Goal: Information Seeking & Learning: Learn about a topic

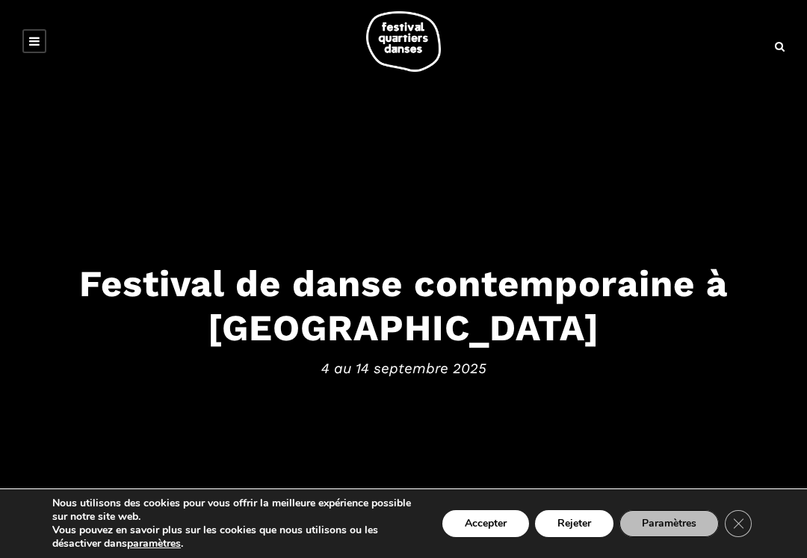
click at [740, 510] on button "Close GDPR Cookie Banner" at bounding box center [738, 523] width 27 height 27
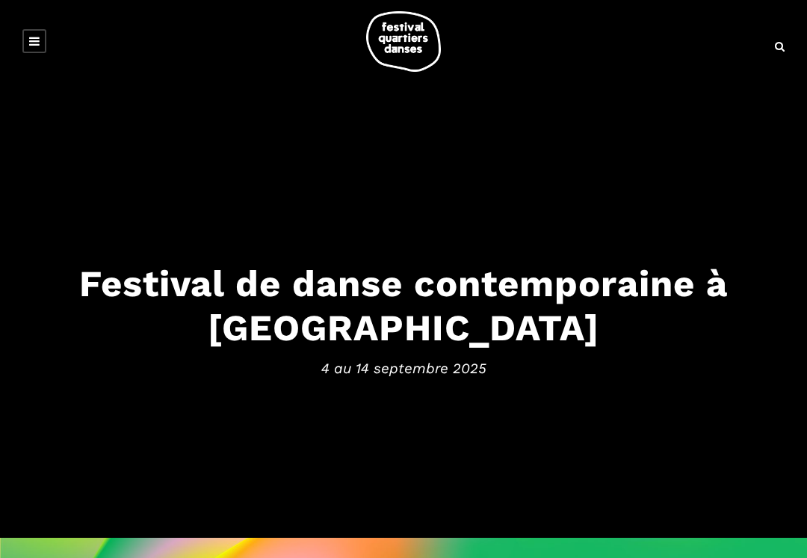
click at [35, 43] on icon at bounding box center [34, 41] width 10 height 12
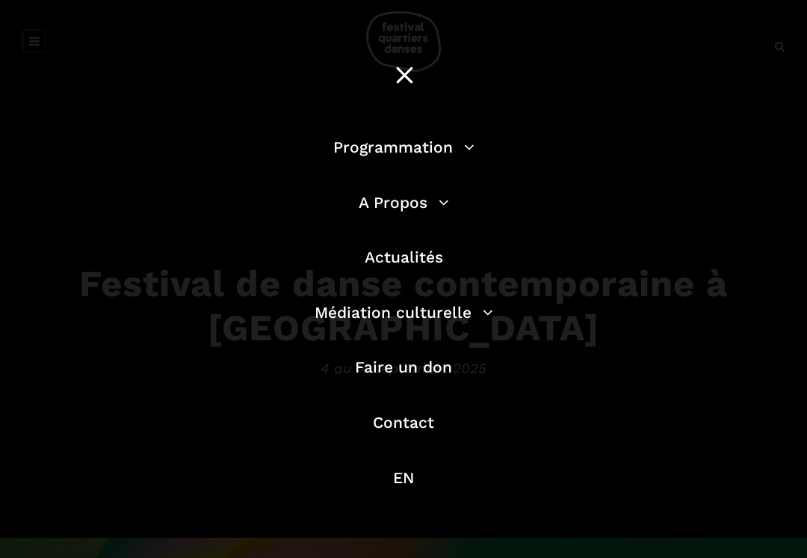
click at [419, 150] on link "Programmation" at bounding box center [403, 147] width 141 height 19
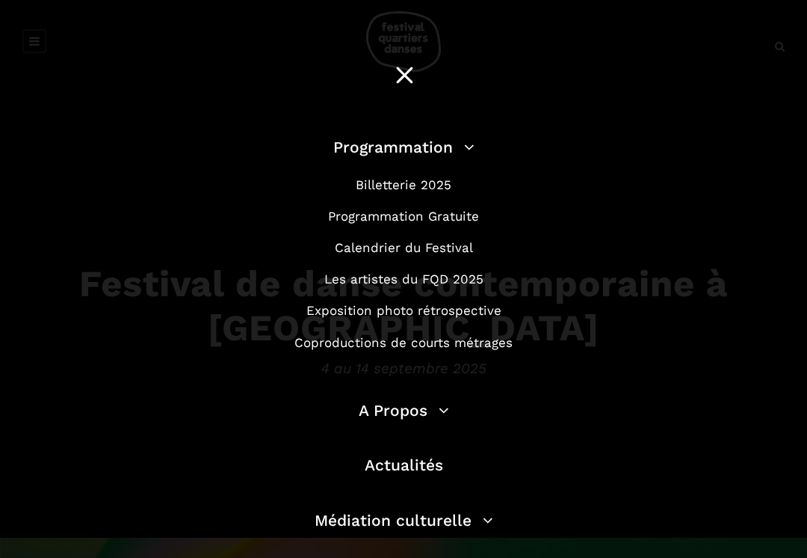
click at [440, 185] on link "Billetterie 2025" at bounding box center [404, 184] width 96 height 15
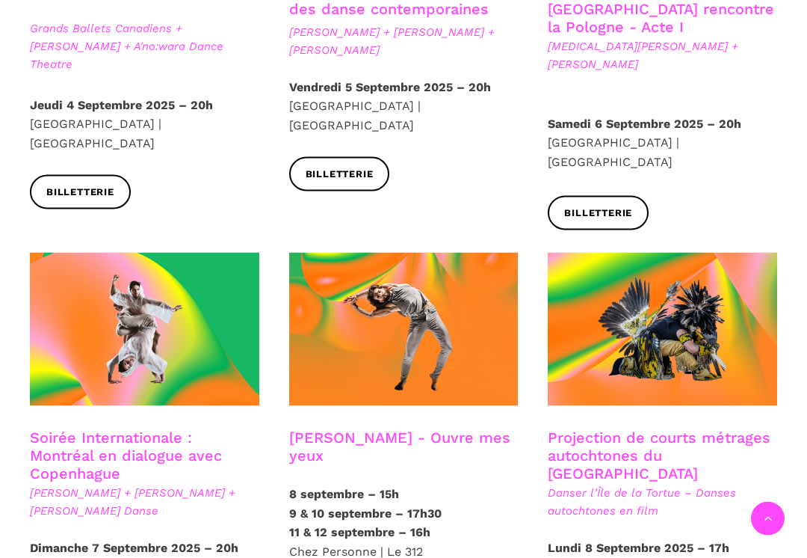
scroll to position [648, 0]
click at [112, 429] on link "Soirée Internationale : Montréal en dialogue avec Copenhague" at bounding box center [126, 455] width 192 height 54
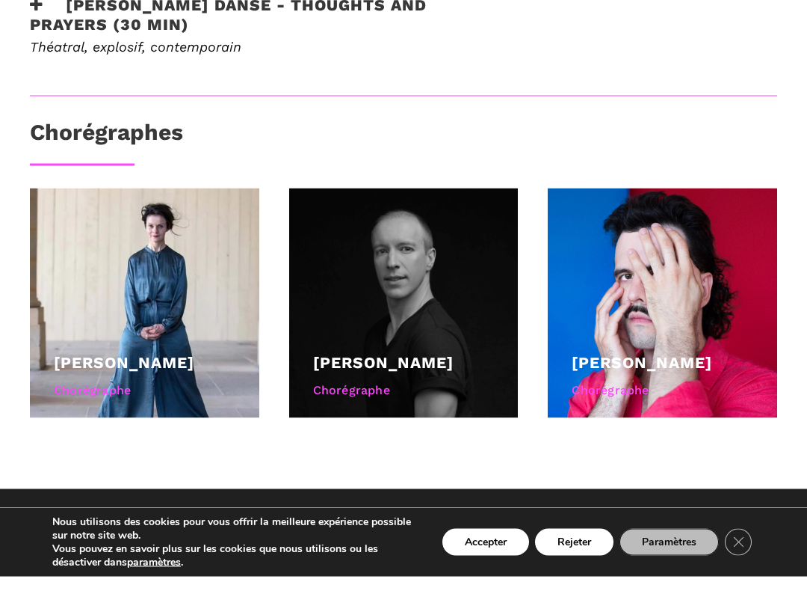
scroll to position [1024, 0]
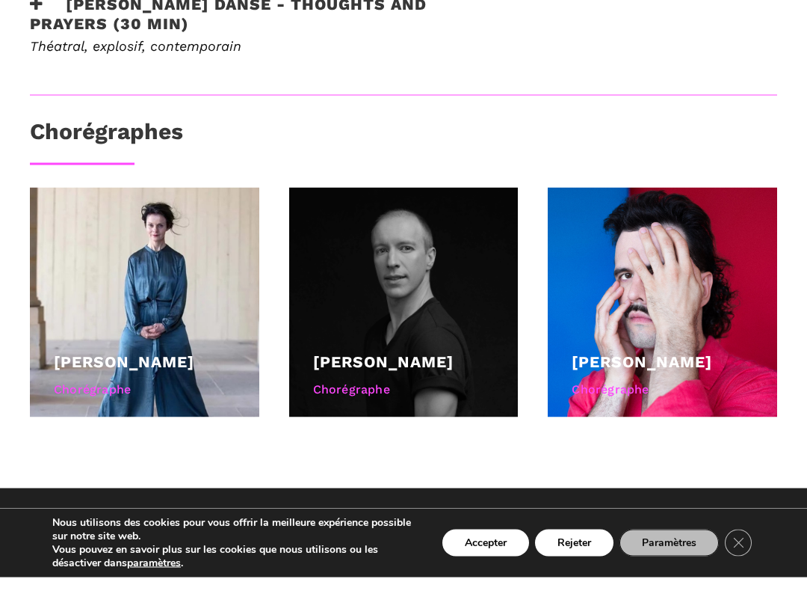
click at [121, 366] on link "Lene Boel" at bounding box center [124, 375] width 141 height 19
